Goal: Register for event/course

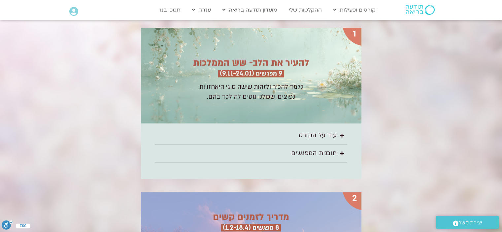
scroll to position [901, 0]
click at [328, 130] on div "עוד על הקורס" at bounding box center [318, 135] width 38 height 11
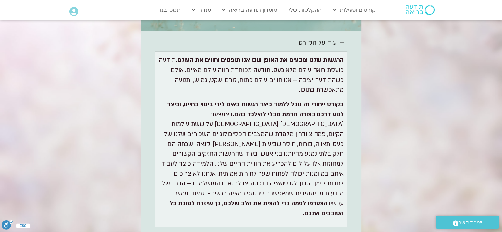
scroll to position [993, 0]
click at [327, 231] on div "תוכנית המפגשים" at bounding box center [314, 236] width 46 height 11
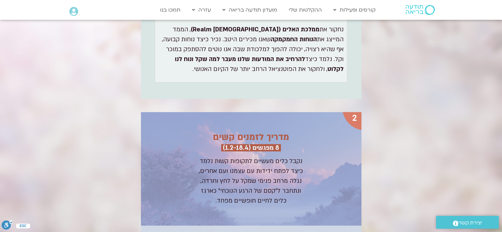
scroll to position [1864, 0]
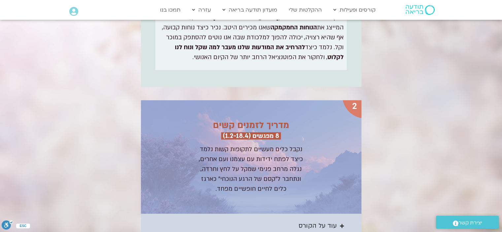
click at [317, 221] on div "עוד על הקורס" at bounding box center [318, 226] width 38 height 11
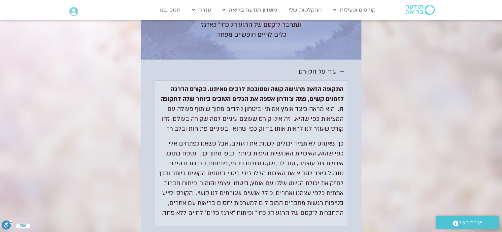
scroll to position [2018, 0]
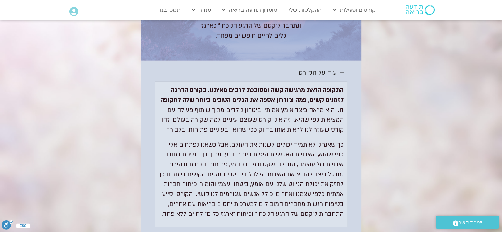
click at [308, 231] on div "תוכנית המפגשים" at bounding box center [314, 236] width 46 height 11
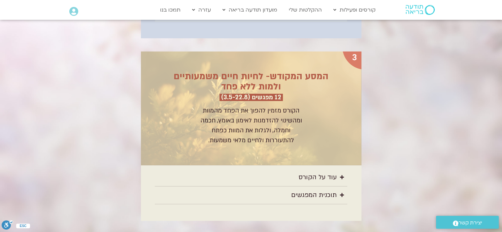
scroll to position [2597, 0]
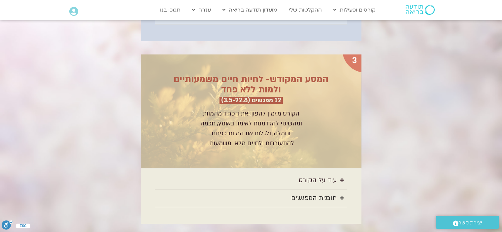
click at [295, 193] on div "תוכנית המפגשים" at bounding box center [314, 198] width 46 height 11
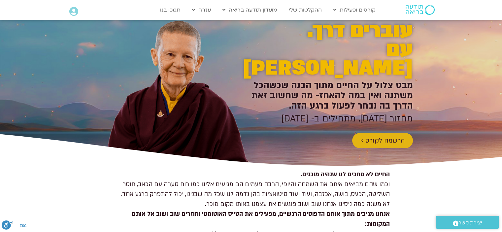
scroll to position [0, 0]
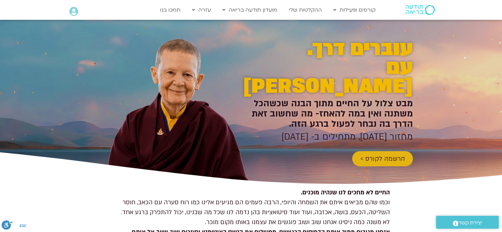
click at [380, 155] on span "הרשמה לקורס >" at bounding box center [382, 158] width 45 height 7
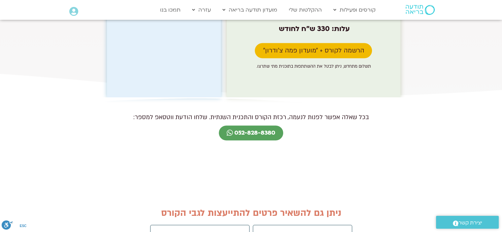
scroll to position [6015, 0]
